Goal: Navigation & Orientation: Understand site structure

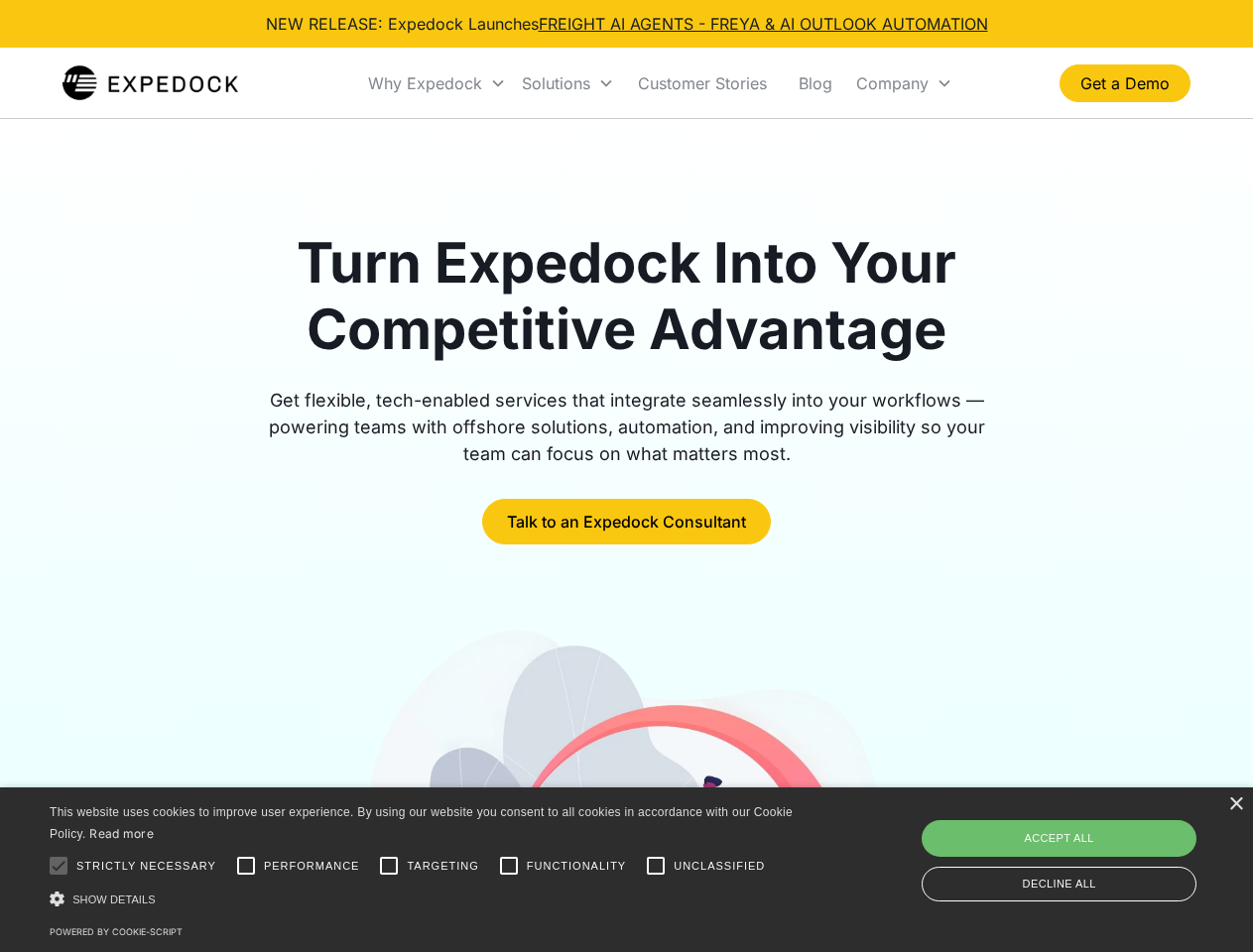
click at [437, 83] on div "Why Expedock" at bounding box center [425, 83] width 114 height 20
click at [567, 83] on div "Solutions" at bounding box center [556, 83] width 68 height 20
click at [904, 83] on div "Company" at bounding box center [892, 83] width 72 height 20
click at [59, 866] on div at bounding box center [59, 866] width 40 height 40
click at [246, 866] on input "Performance" at bounding box center [246, 866] width 40 height 40
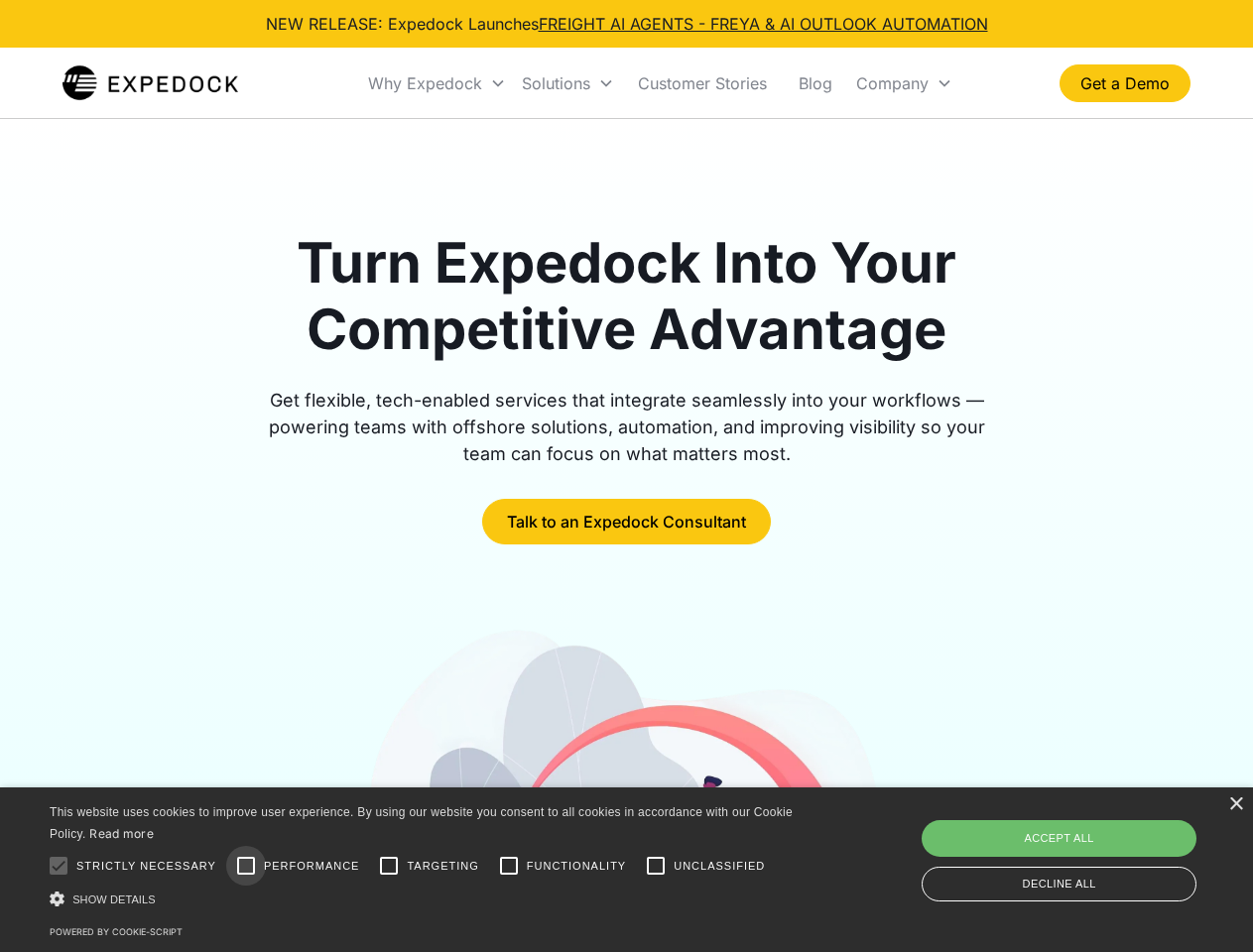
checkbox input "true"
click at [389, 866] on input "Targeting" at bounding box center [389, 866] width 40 height 40
checkbox input "true"
click at [509, 866] on input "Functionality" at bounding box center [509, 866] width 40 height 40
checkbox input "true"
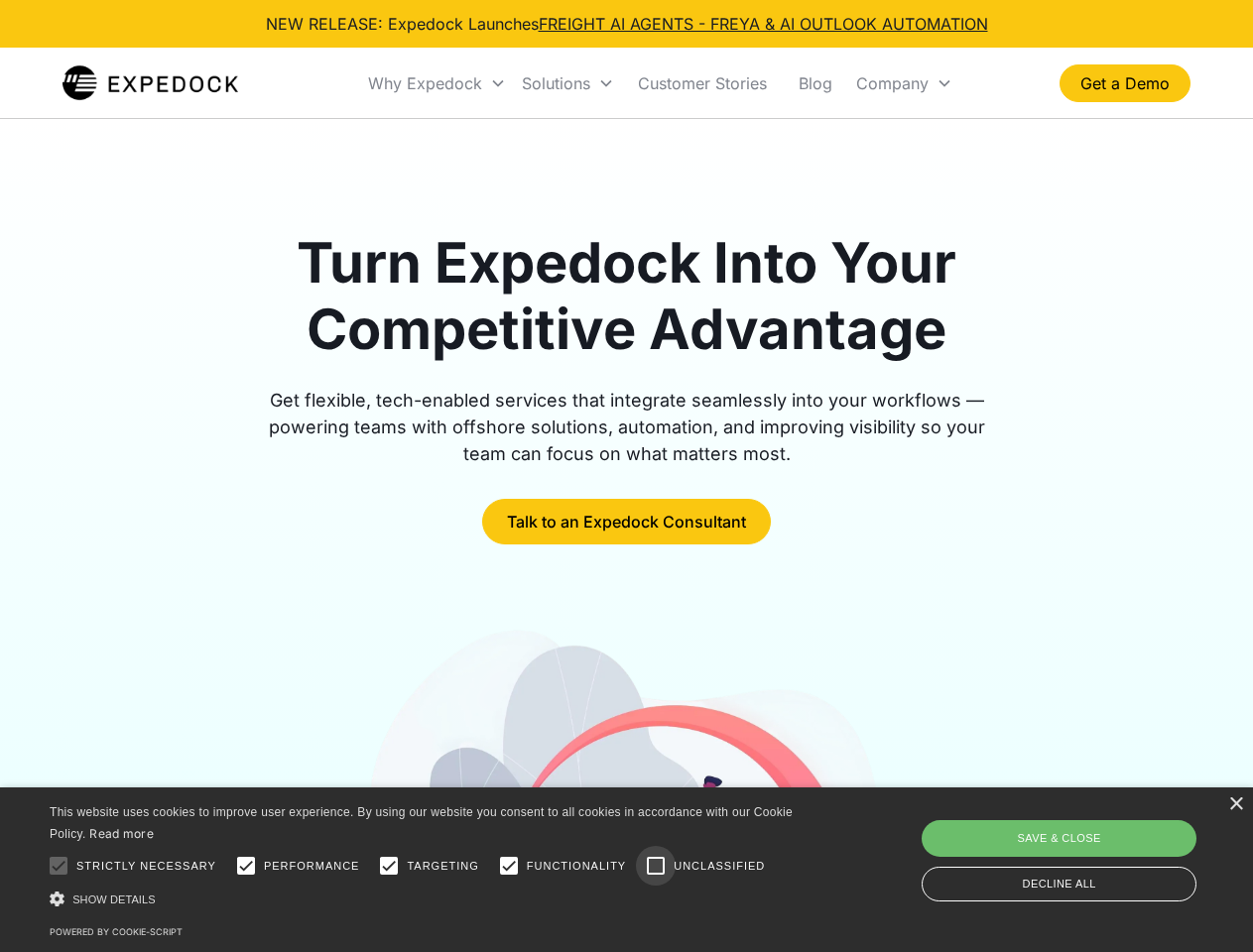
click at [656, 866] on input "Unclassified" at bounding box center [656, 866] width 40 height 40
checkbox input "true"
click at [425, 899] on div "Show details Hide details" at bounding box center [425, 899] width 750 height 21
